Goal: Task Accomplishment & Management: Use online tool/utility

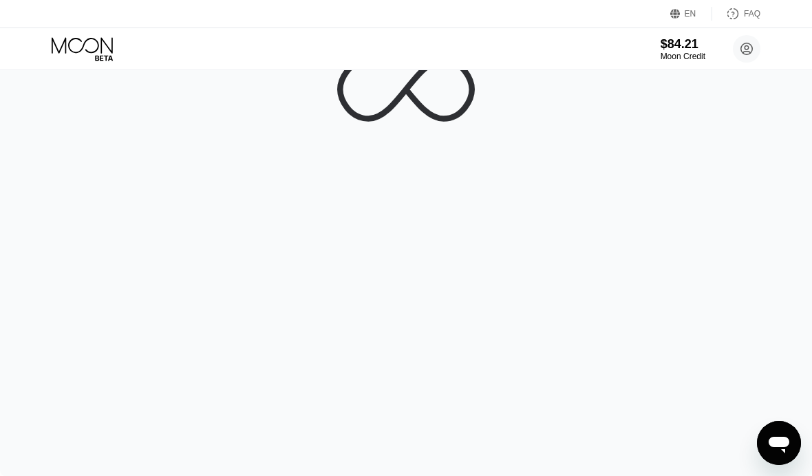
click at [787, 431] on icon "Open messaging window" at bounding box center [778, 443] width 25 height 25
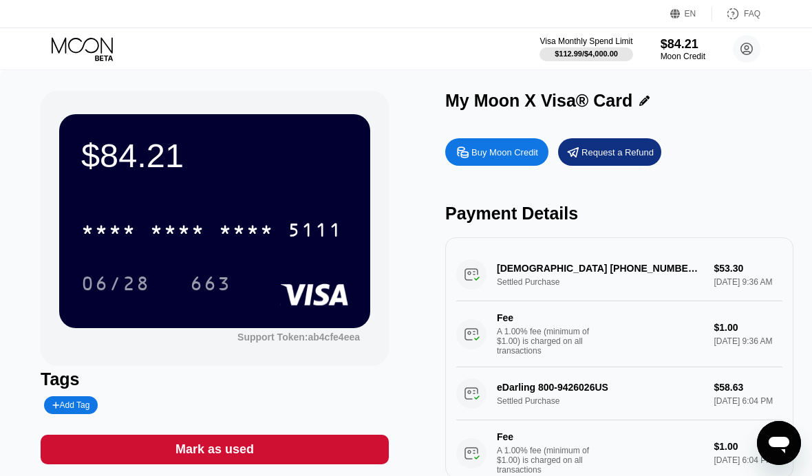
click at [240, 221] on div "* * * *" at bounding box center [246, 232] width 55 height 22
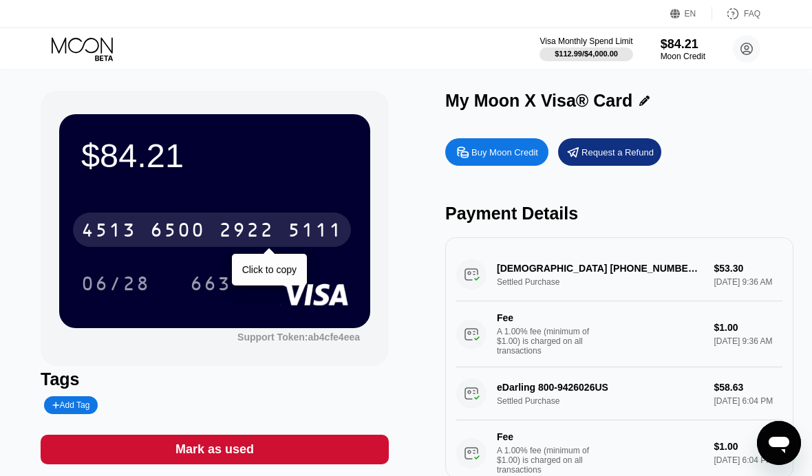
click at [323, 161] on div "$84.21" at bounding box center [214, 155] width 267 height 39
click at [330, 167] on div "$84.21" at bounding box center [214, 155] width 267 height 39
click at [280, 271] on div "06/28 663" at bounding box center [214, 283] width 267 height 34
click at [325, 279] on div "06/28 663" at bounding box center [214, 283] width 267 height 34
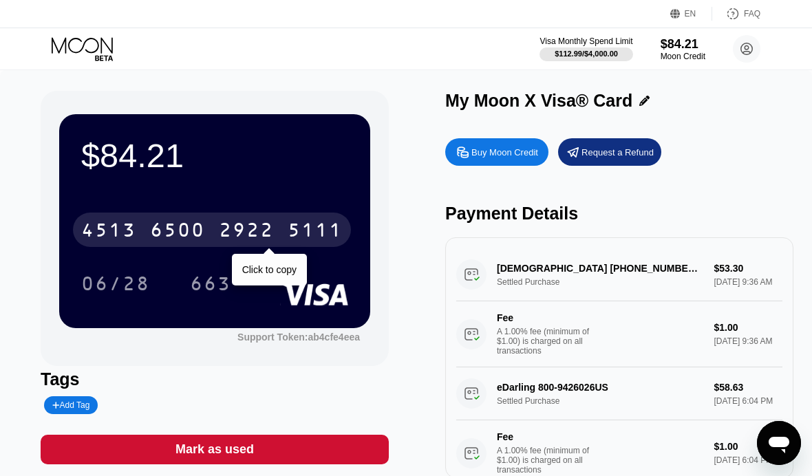
click at [346, 286] on rect at bounding box center [314, 294] width 68 height 22
click at [277, 309] on div "$84.21 [CREDIT_CARD_NUMBER] Click to copy 06/28 663" at bounding box center [214, 220] width 311 height 213
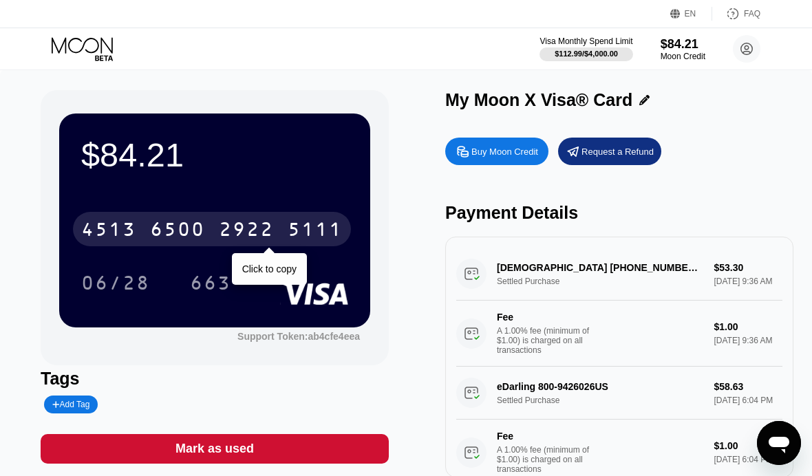
click at [329, 191] on div "$84.21 [CREDIT_CARD_NUMBER] Click to copy 06/28 663" at bounding box center [214, 220] width 311 height 213
click at [200, 267] on div "663" at bounding box center [211, 283] width 62 height 34
click at [303, 264] on div "Click to copy" at bounding box center [269, 269] width 75 height 32
click at [327, 292] on rect at bounding box center [314, 294] width 68 height 22
click at [339, 266] on div "06/28 663" at bounding box center [214, 283] width 267 height 34
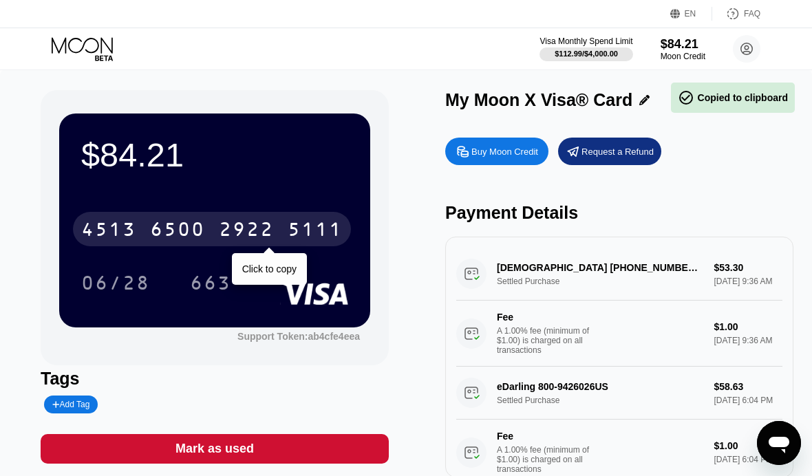
click at [253, 304] on div "$84.21 [CREDIT_CARD_NUMBER] Click to copy 06/28 663" at bounding box center [214, 220] width 311 height 213
click at [288, 265] on div "Click to copy" at bounding box center [269, 269] width 54 height 11
click at [276, 275] on div "06/28 663" at bounding box center [214, 283] width 267 height 34
click at [323, 225] on div "5111" at bounding box center [315, 231] width 55 height 22
click at [309, 189] on div "$84.21 * * * * * * * * * * * * 5111 Click to copy 06/28 663" at bounding box center [214, 220] width 311 height 213
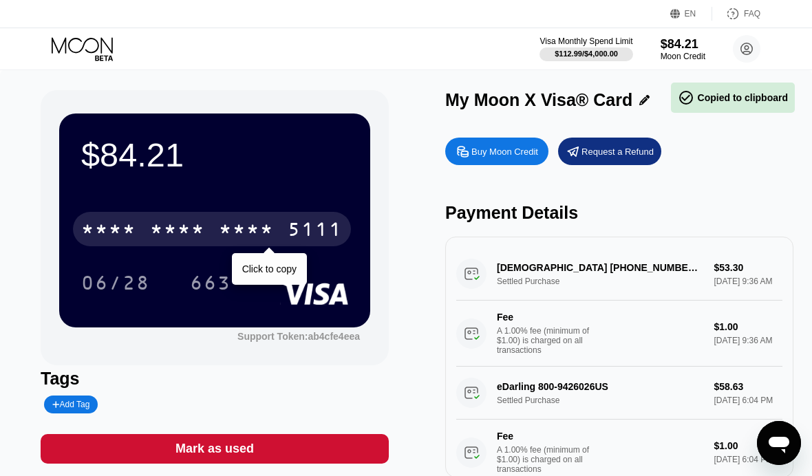
click at [289, 237] on div "5111" at bounding box center [315, 231] width 55 height 22
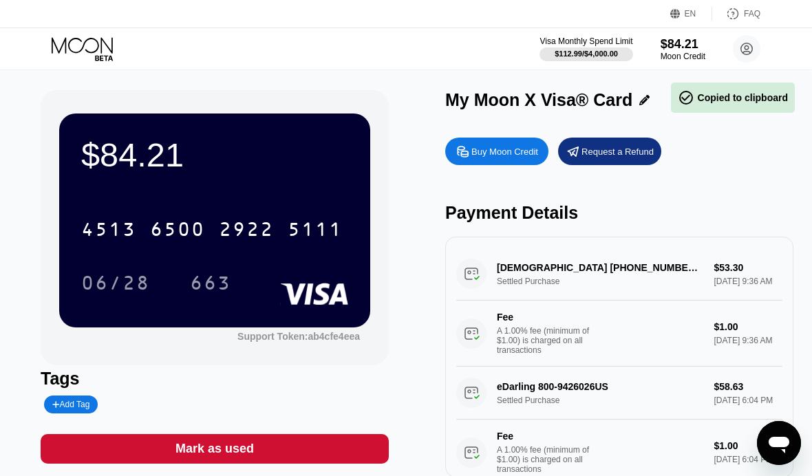
click at [343, 272] on div "06/28 663" at bounding box center [214, 283] width 267 height 34
